Goal: Contribute content

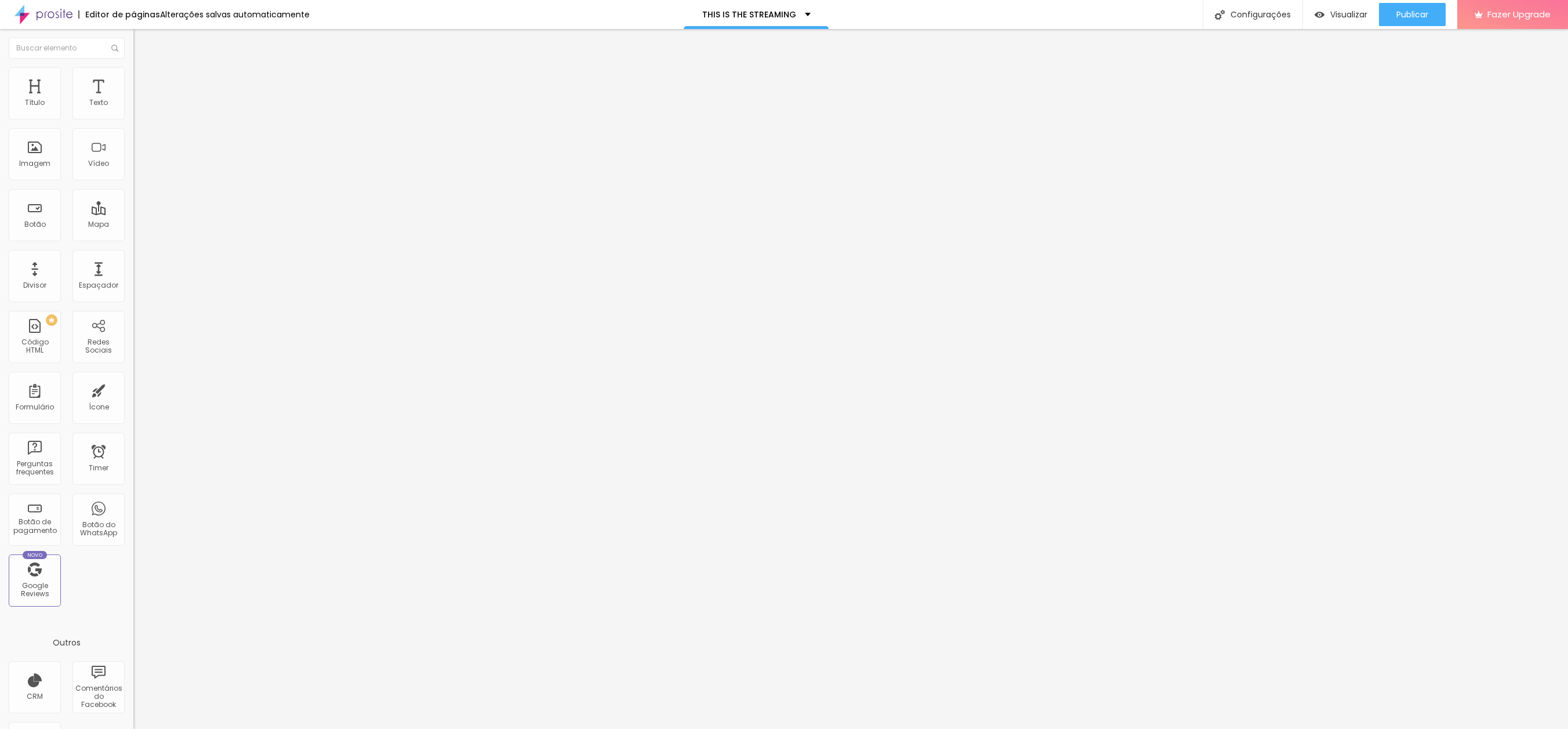
click at [133, 239] on input "[URL][DOMAIN_NAME]" at bounding box center [203, 233] width 139 height 12
type input "APENAS POR ELE SER FAMOSO"
paste input "apenas-por-ele-ser-famoso"
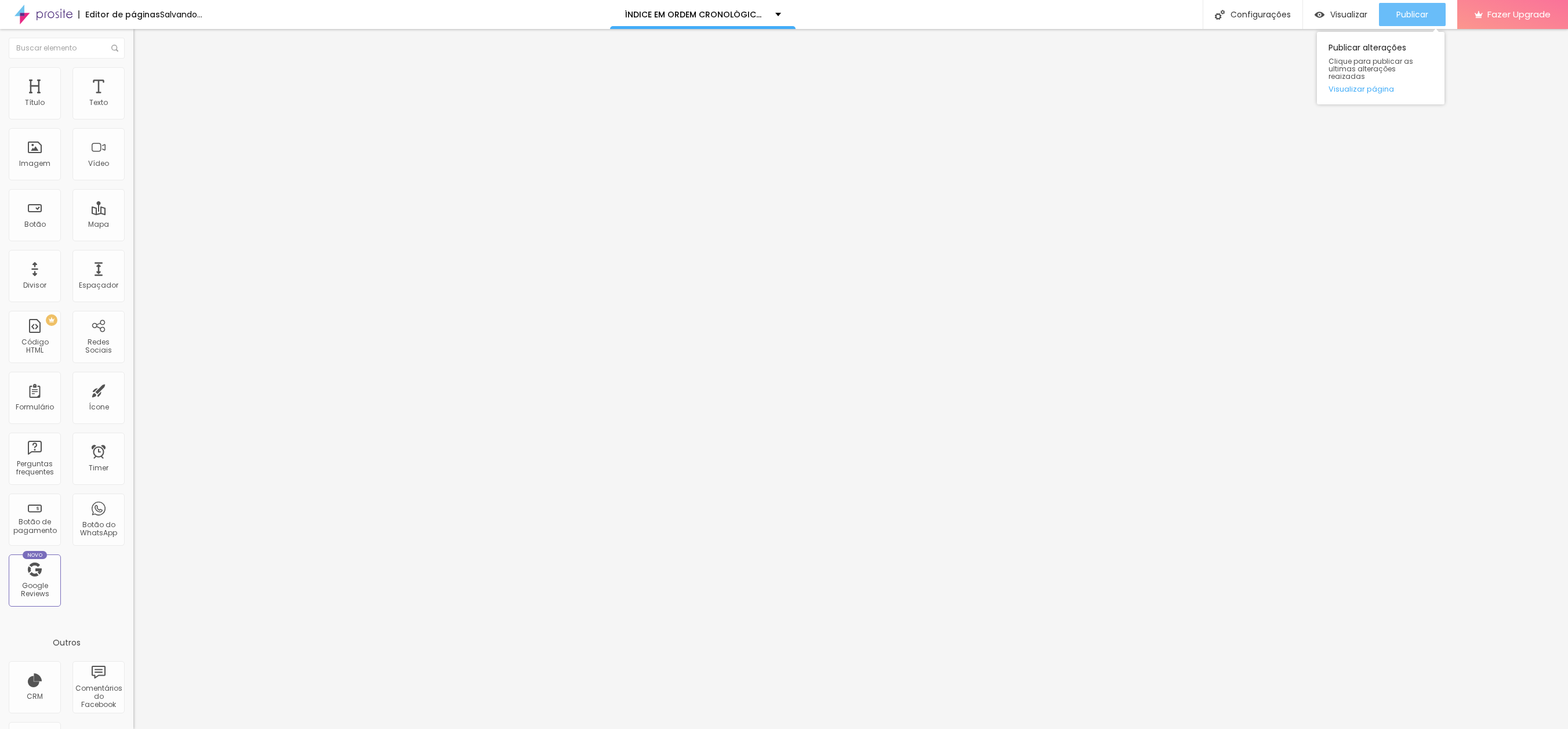
type input "[URL][DOMAIN_NAME]"
click at [1410, 14] on span "Publicar" at bounding box center [1412, 14] width 32 height 9
